Goal: Task Accomplishment & Management: Use online tool/utility

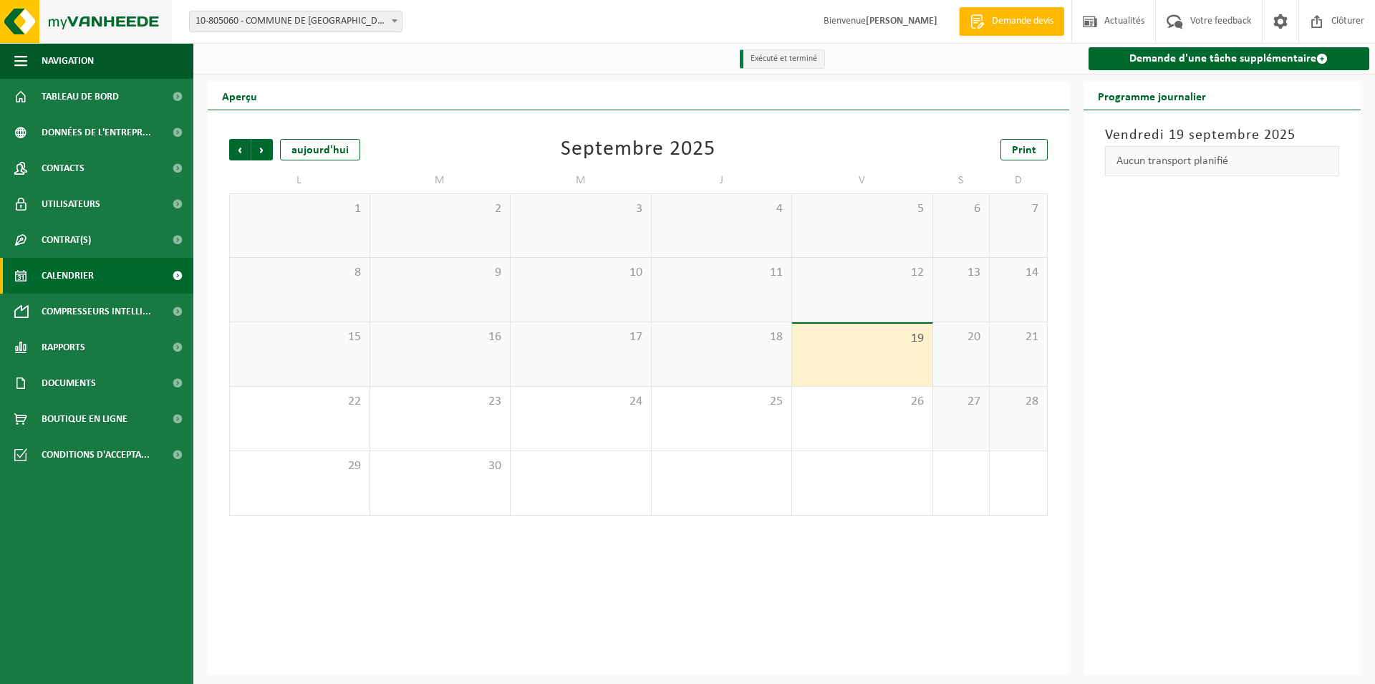
click at [62, 5] on img at bounding box center [86, 21] width 172 height 43
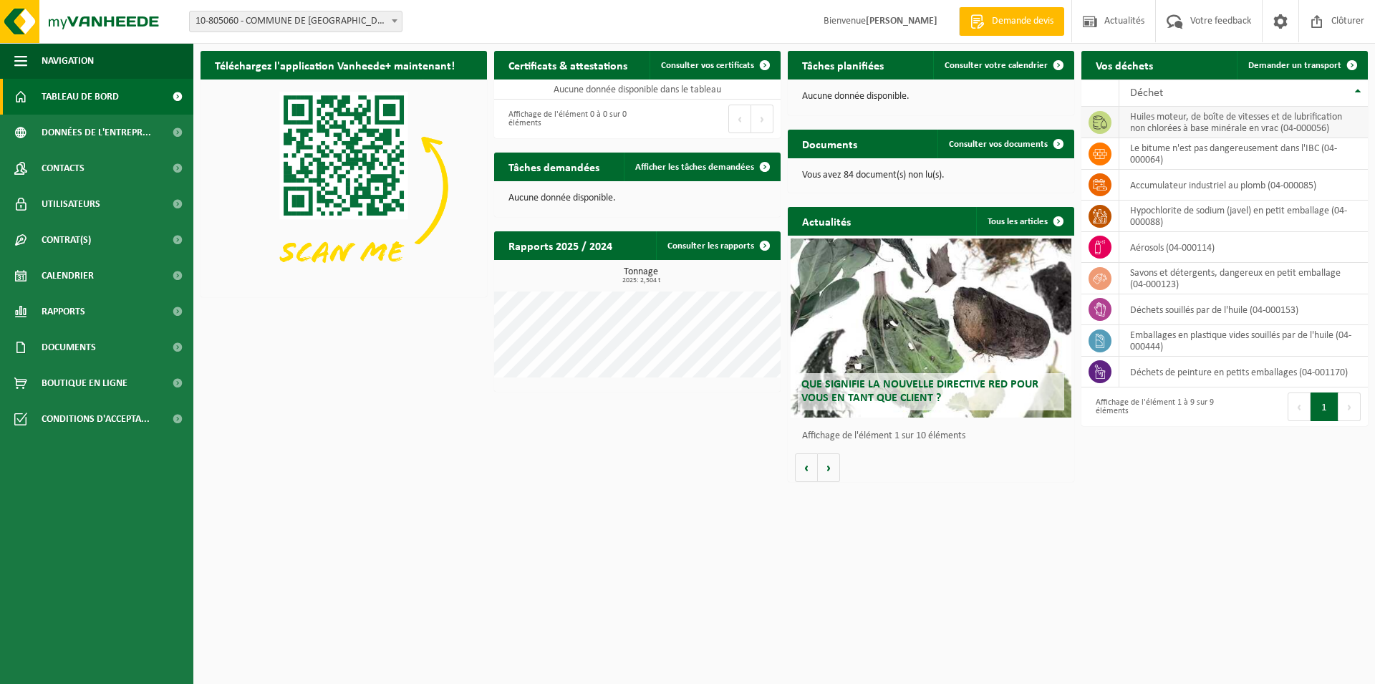
click at [1105, 125] on icon at bounding box center [1100, 122] width 14 height 14
click at [1131, 121] on td "huiles moteur, de boîte de vitesses et de lubrification non chlorées à base min…" at bounding box center [1243, 123] width 248 height 32
click at [74, 243] on span "Contrat(s)" at bounding box center [66, 240] width 49 height 36
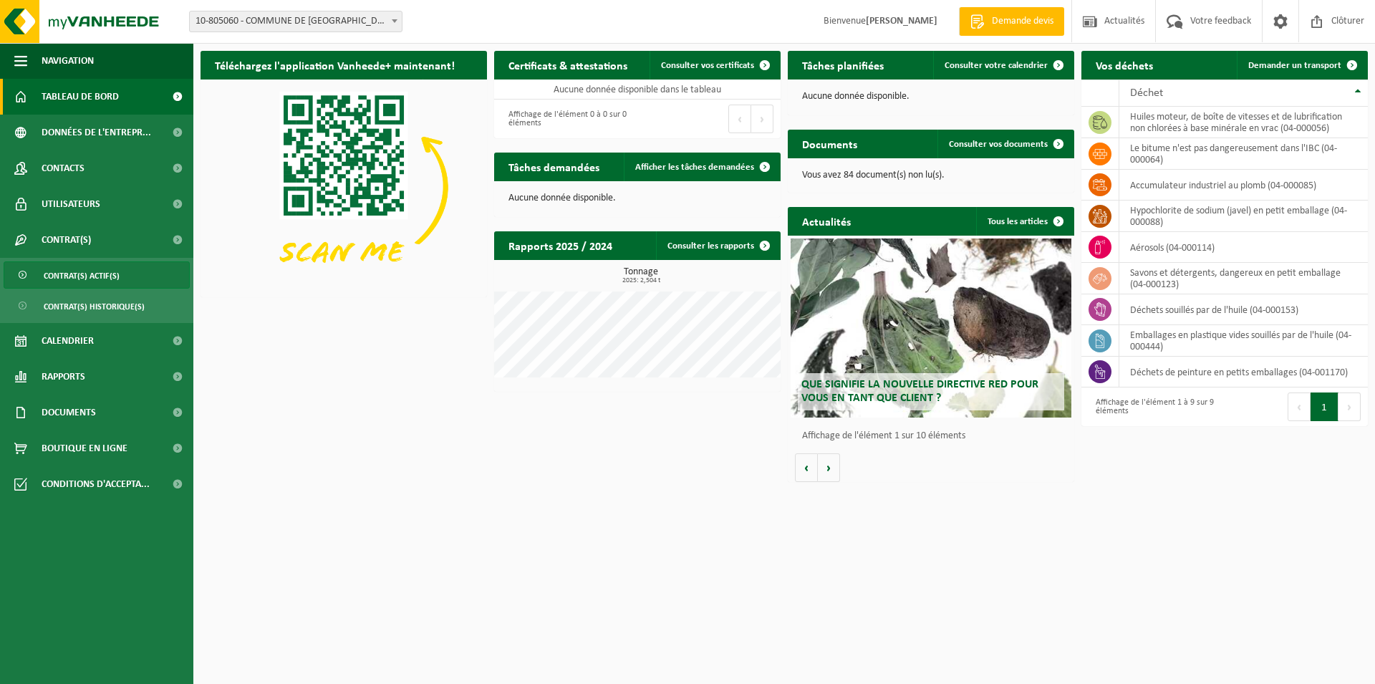
click at [83, 268] on span "Contrat(s) actif(s)" at bounding box center [82, 275] width 76 height 27
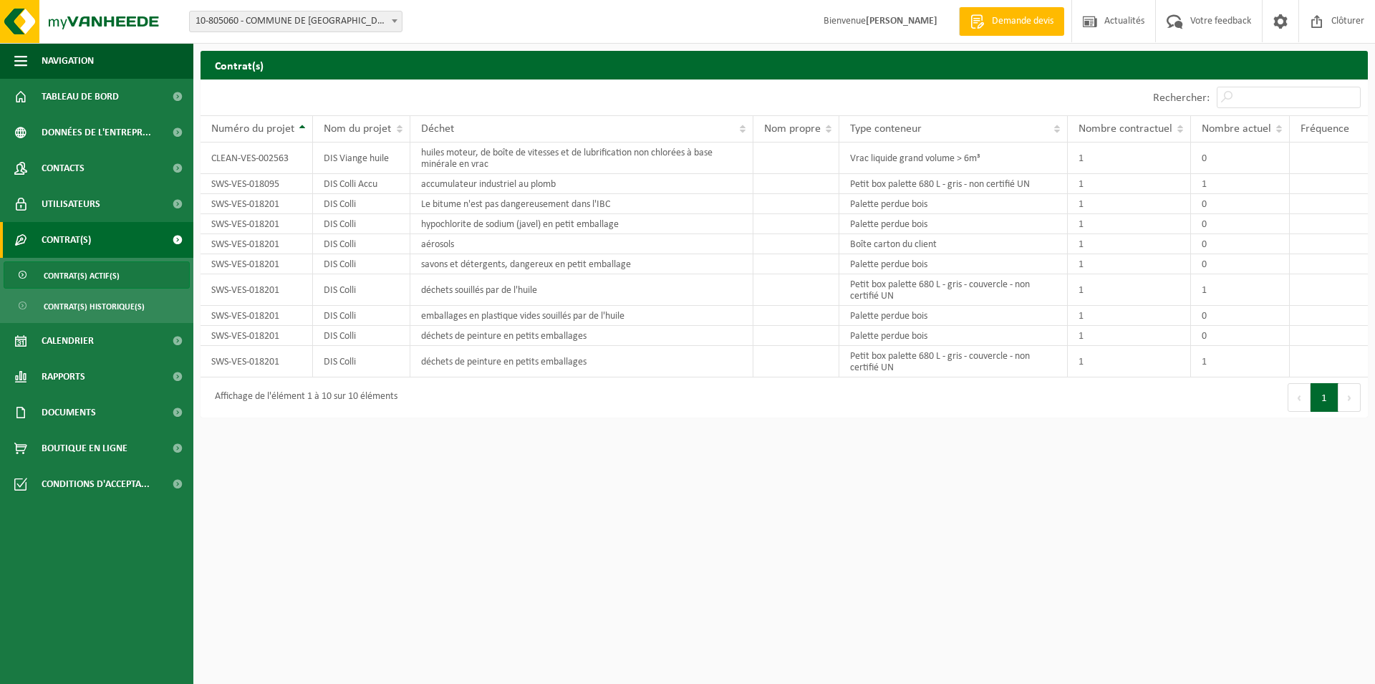
click at [1015, 22] on span "Demande devis" at bounding box center [1022, 21] width 69 height 14
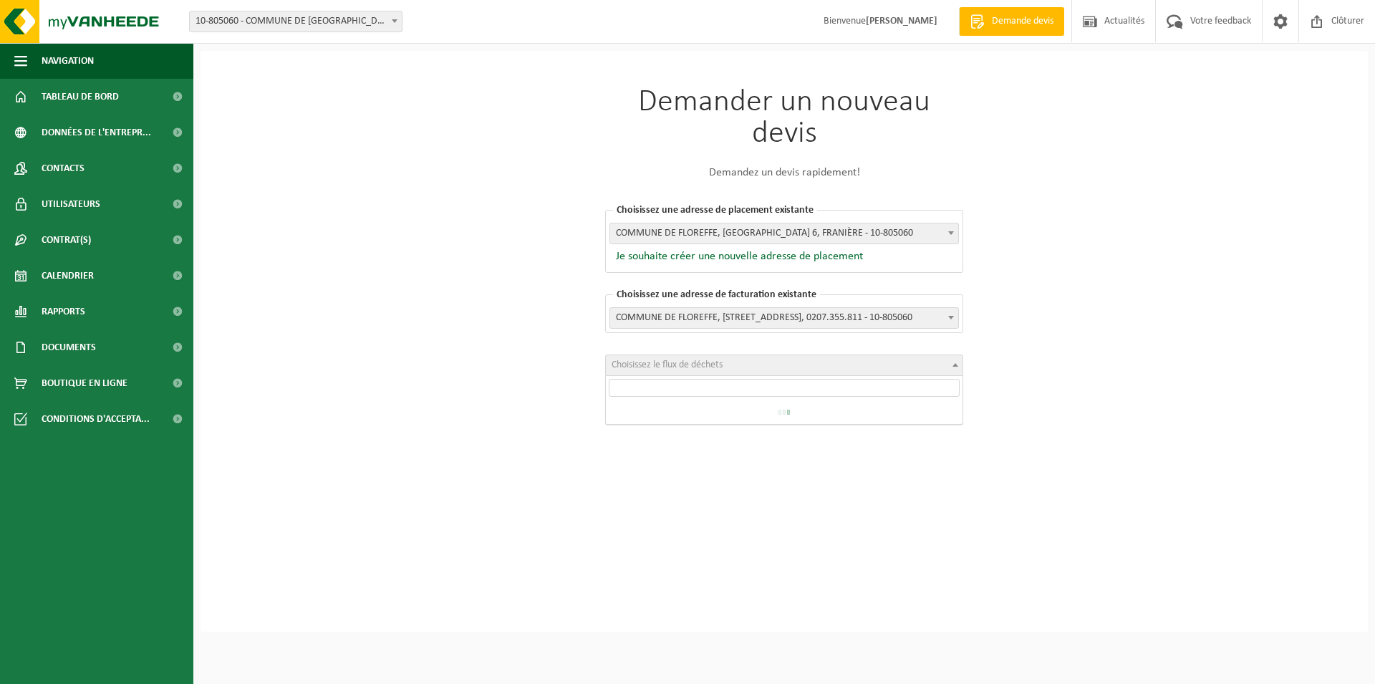
click at [679, 368] on span "Choisissez le flux de déchets" at bounding box center [666, 364] width 111 height 11
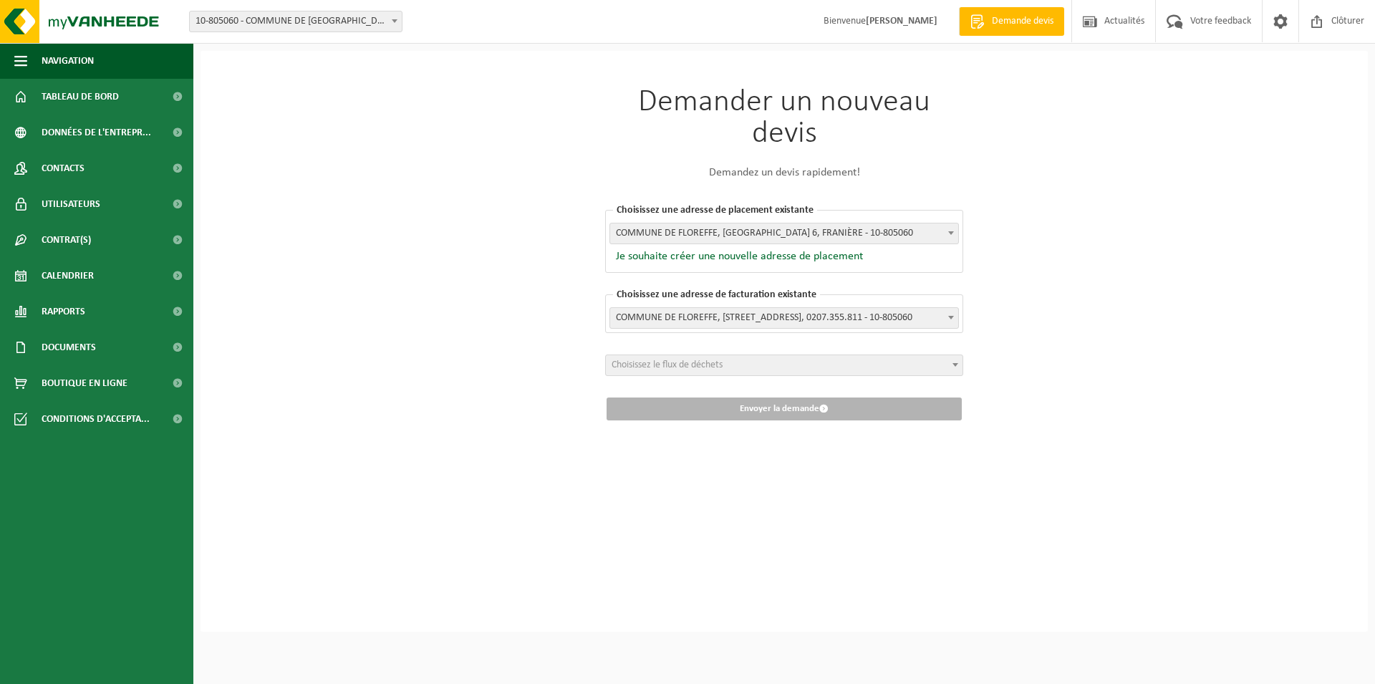
click at [1163, 284] on div "[PERSON_NAME] un nouveau devis Demandez un devis rapidement! Choisissez une adr…" at bounding box center [783, 341] width 1167 height 581
